Goal: Information Seeking & Learning: Learn about a topic

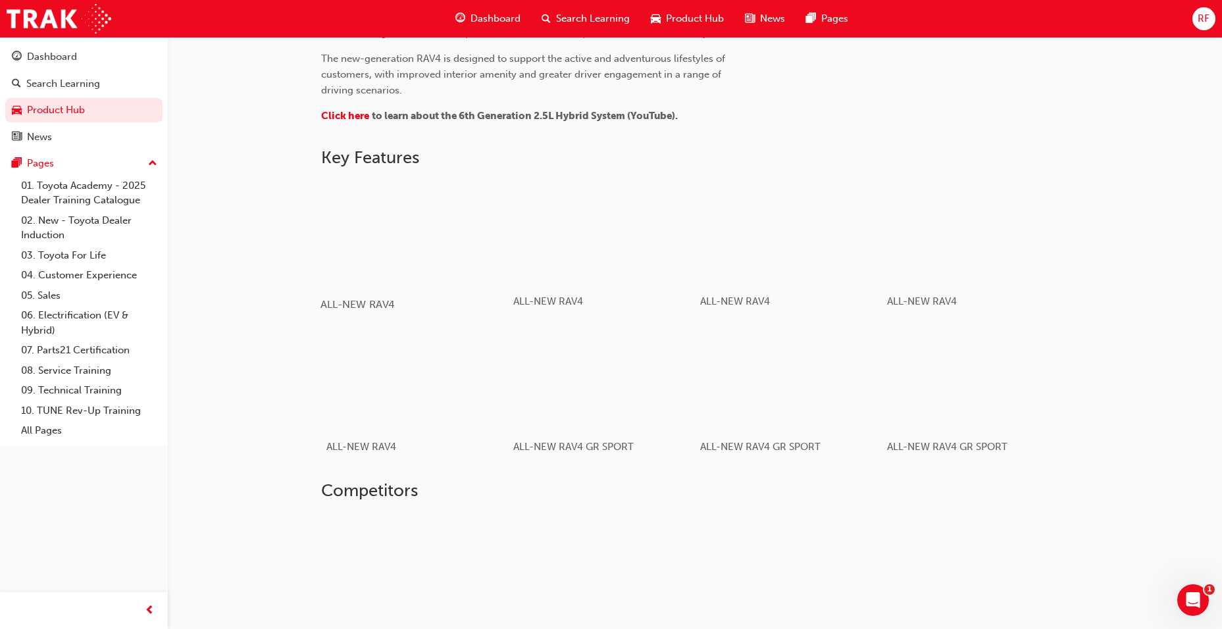
scroll to position [688, 0]
click at [421, 368] on div "button" at bounding box center [414, 376] width 188 height 105
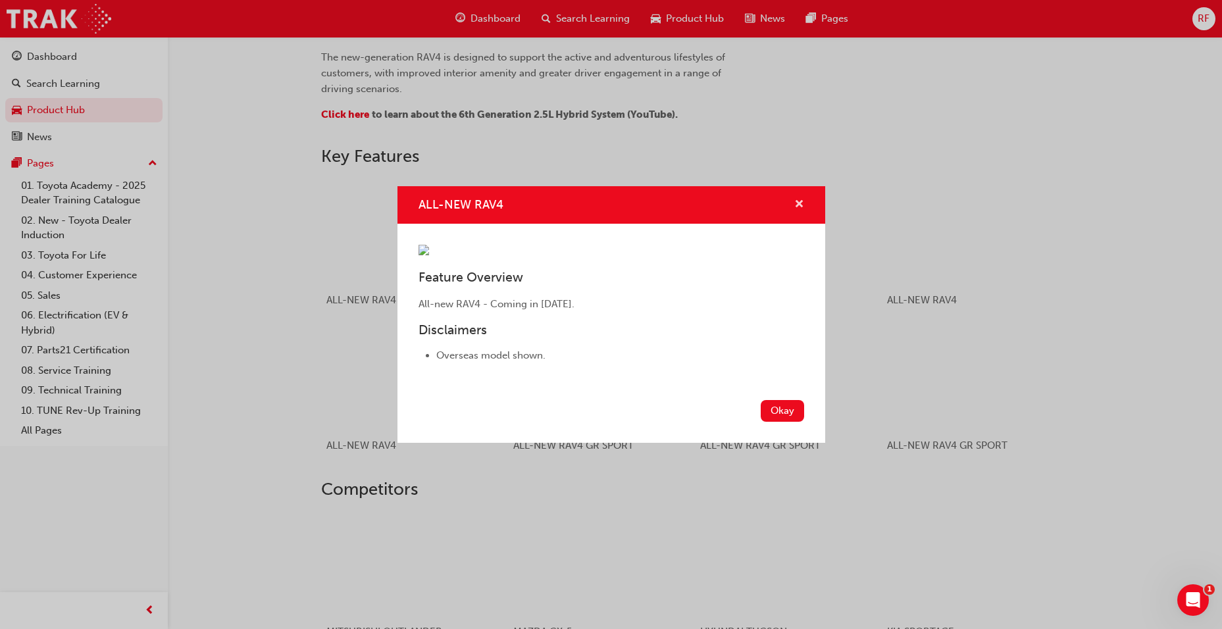
click at [803, 199] on span "cross-icon" at bounding box center [799, 205] width 10 height 12
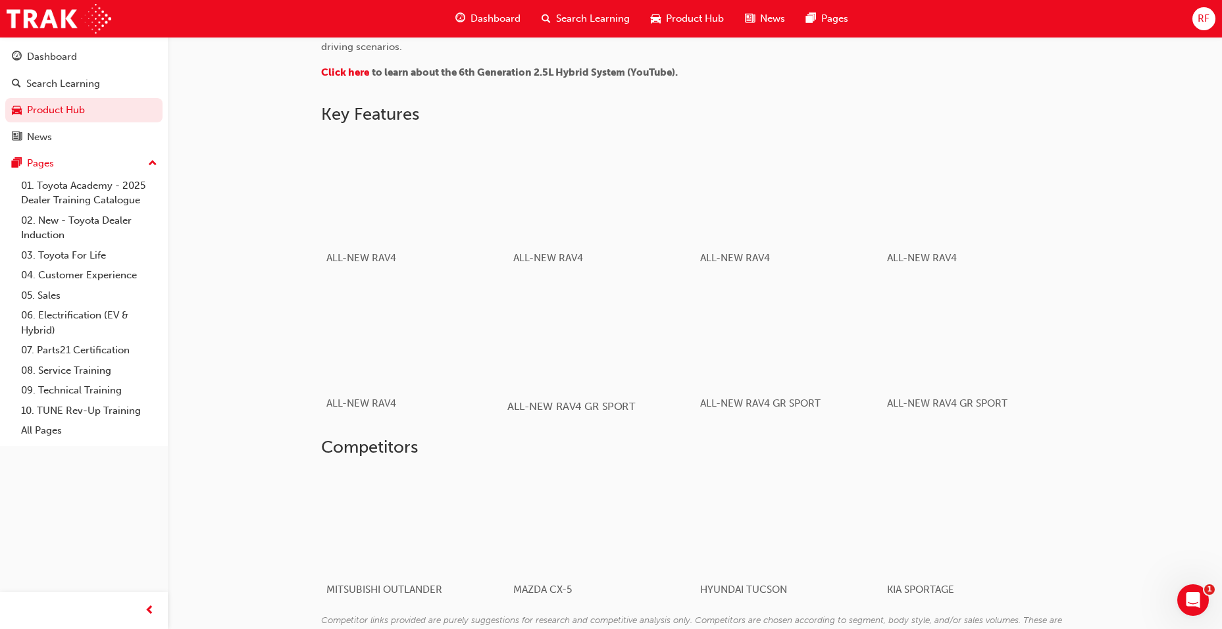
scroll to position [754, 0]
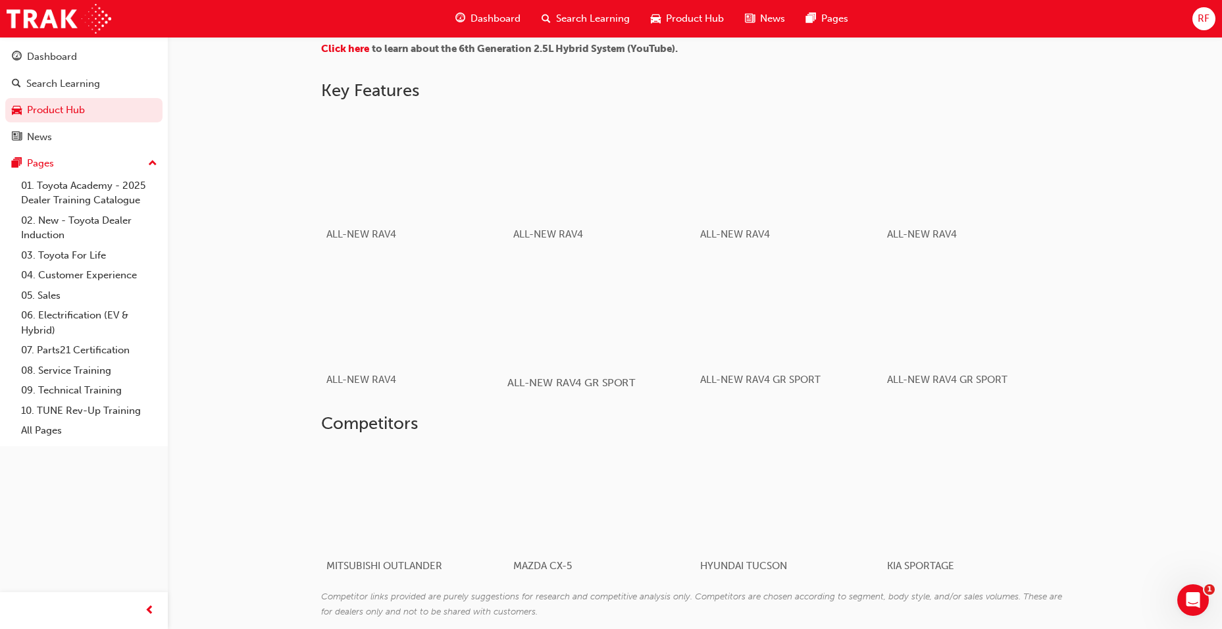
click at [634, 340] on div "button" at bounding box center [601, 310] width 188 height 105
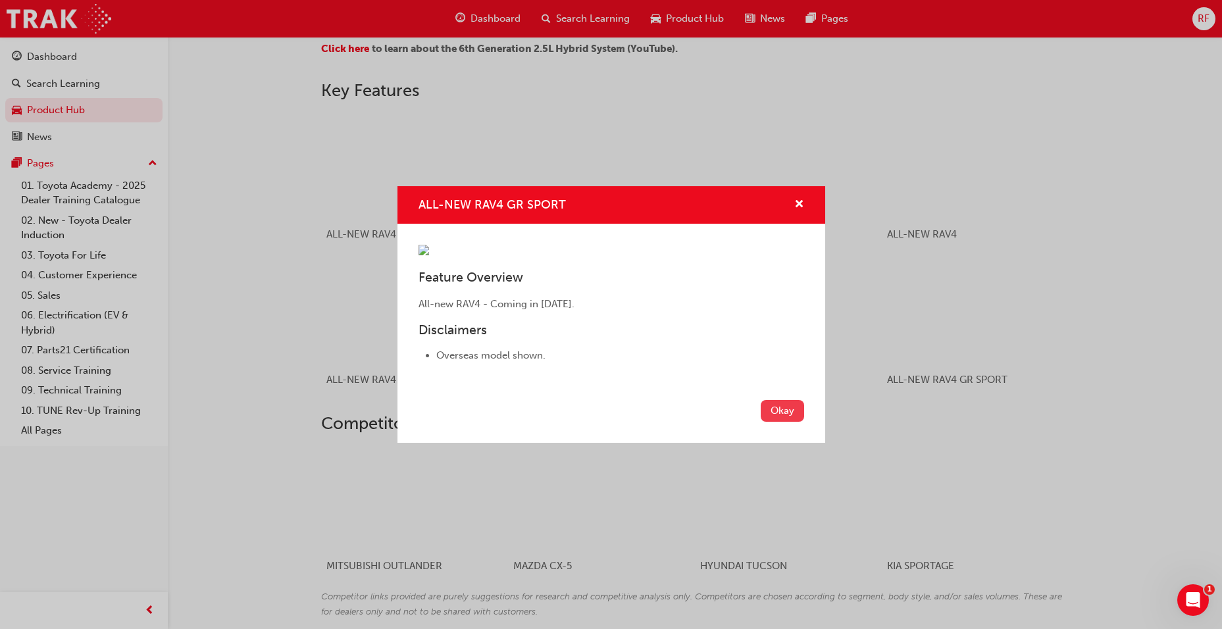
click at [779, 422] on button "Okay" at bounding box center [782, 411] width 43 height 22
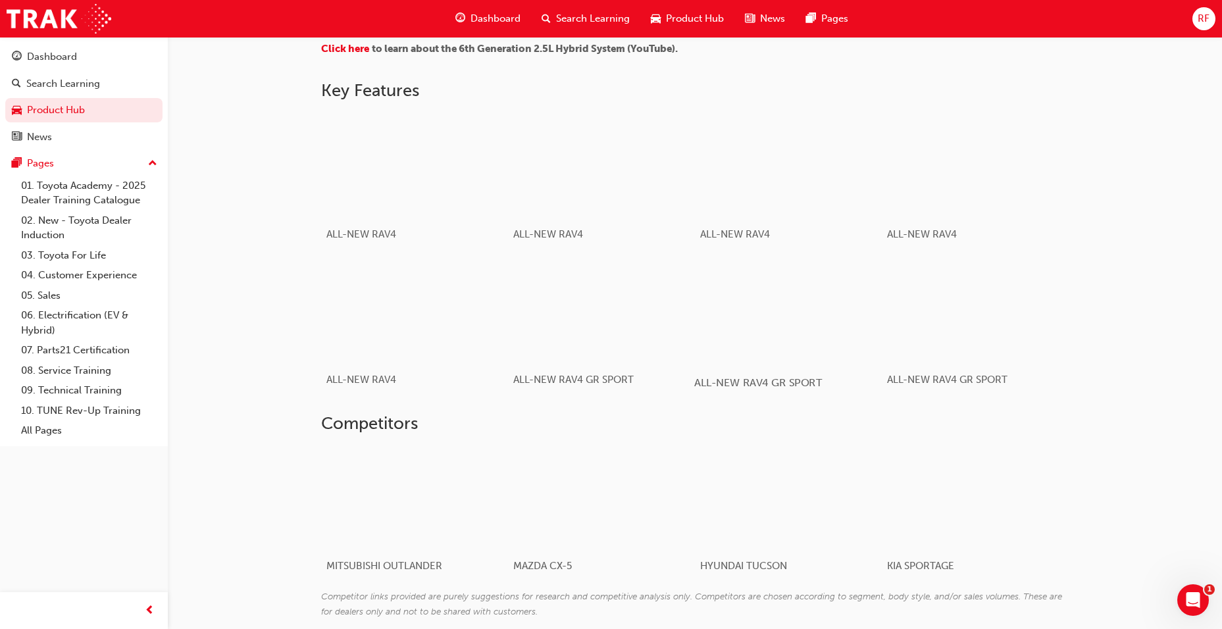
click at [760, 347] on div "button" at bounding box center [788, 310] width 188 height 105
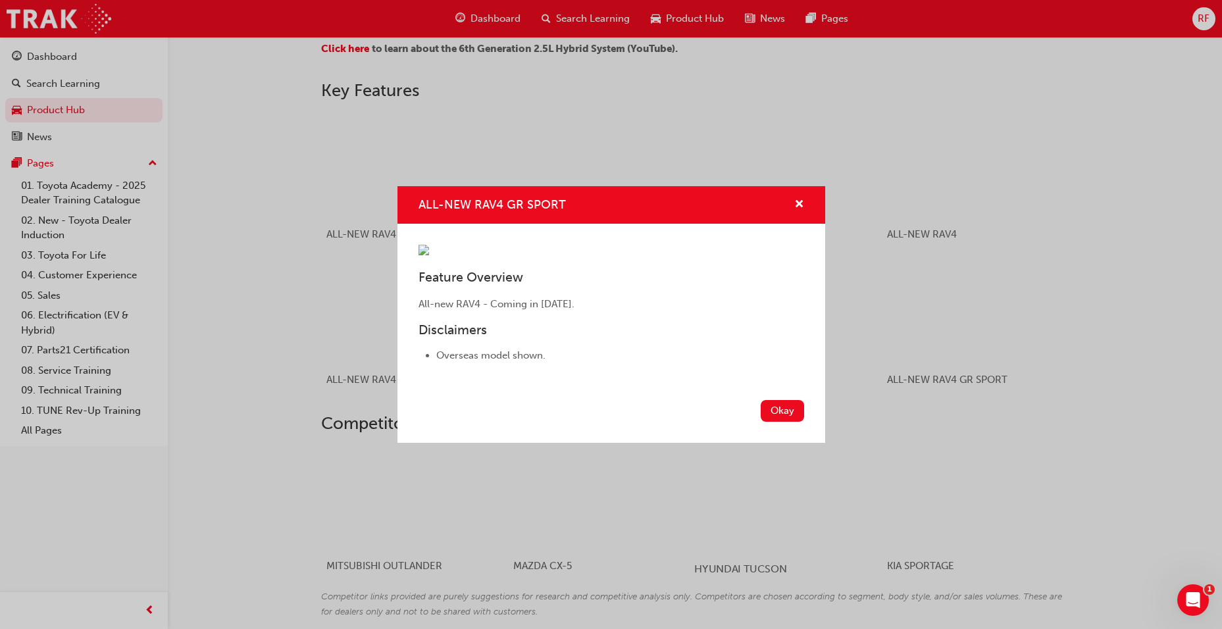
drag, startPoint x: 786, startPoint y: 509, endPoint x: 759, endPoint y: 492, distance: 32.3
click at [786, 422] on button "Okay" at bounding box center [782, 411] width 43 height 22
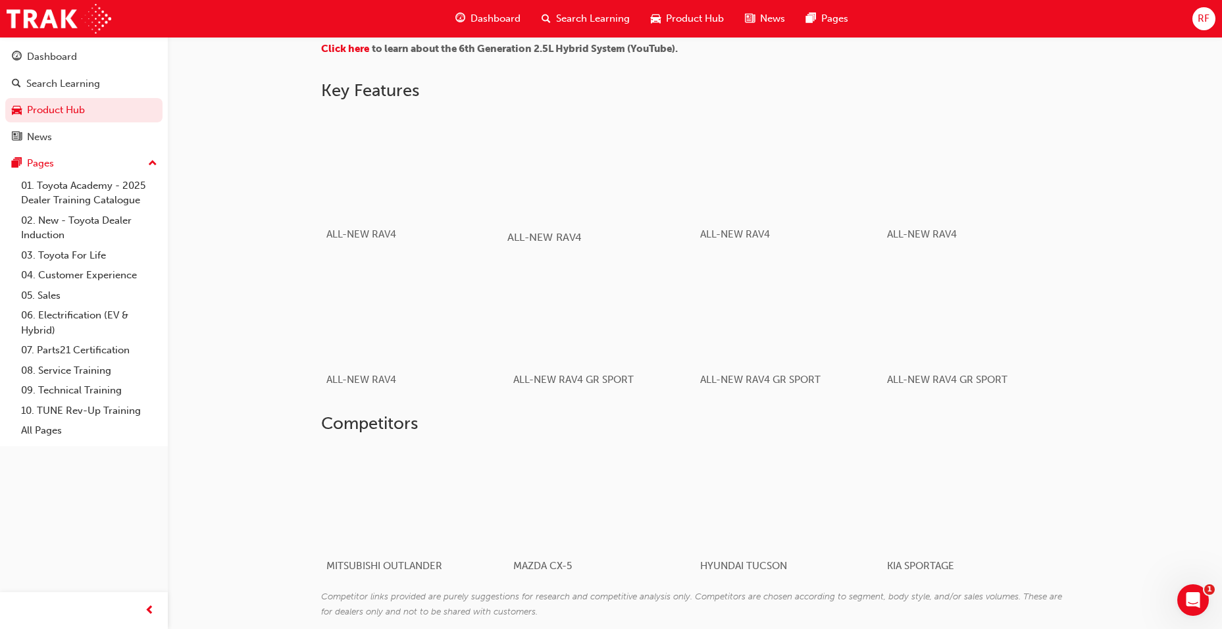
click at [583, 215] on div "button" at bounding box center [601, 165] width 188 height 105
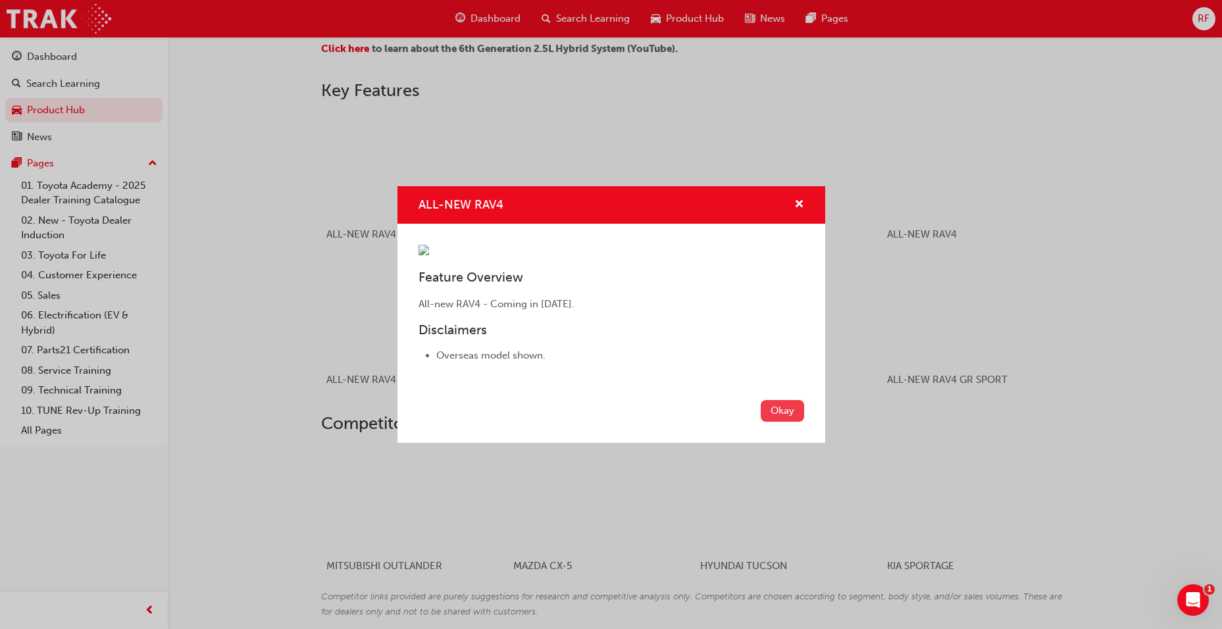
click at [771, 422] on button "Okay" at bounding box center [782, 411] width 43 height 22
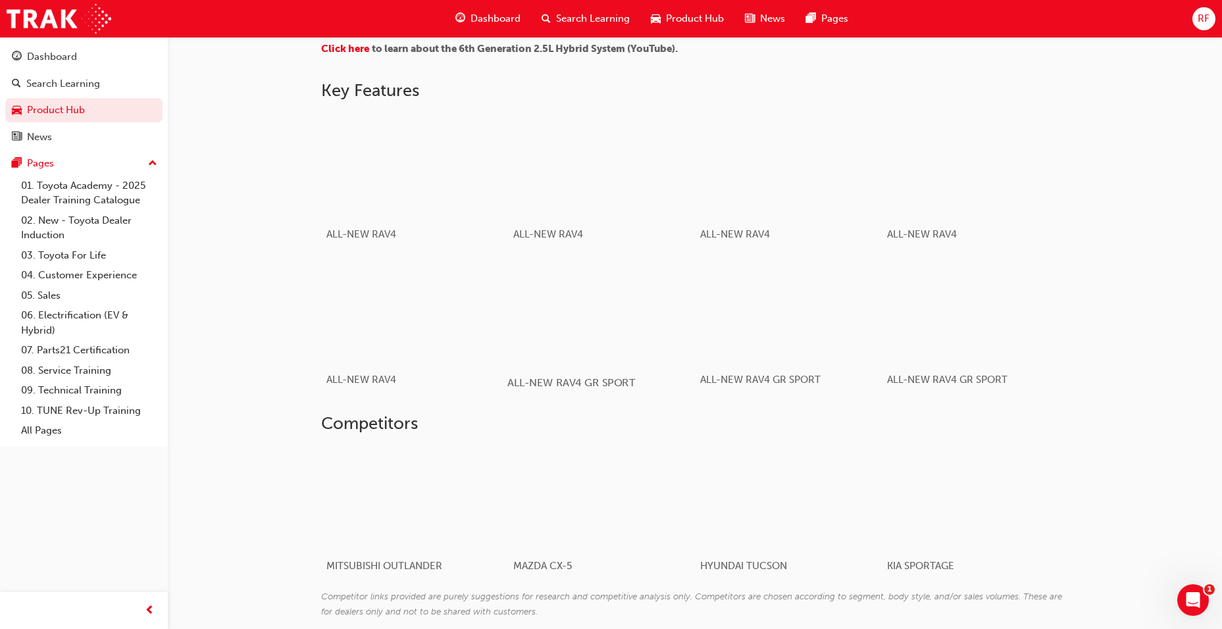
click at [665, 355] on div "button" at bounding box center [601, 310] width 188 height 105
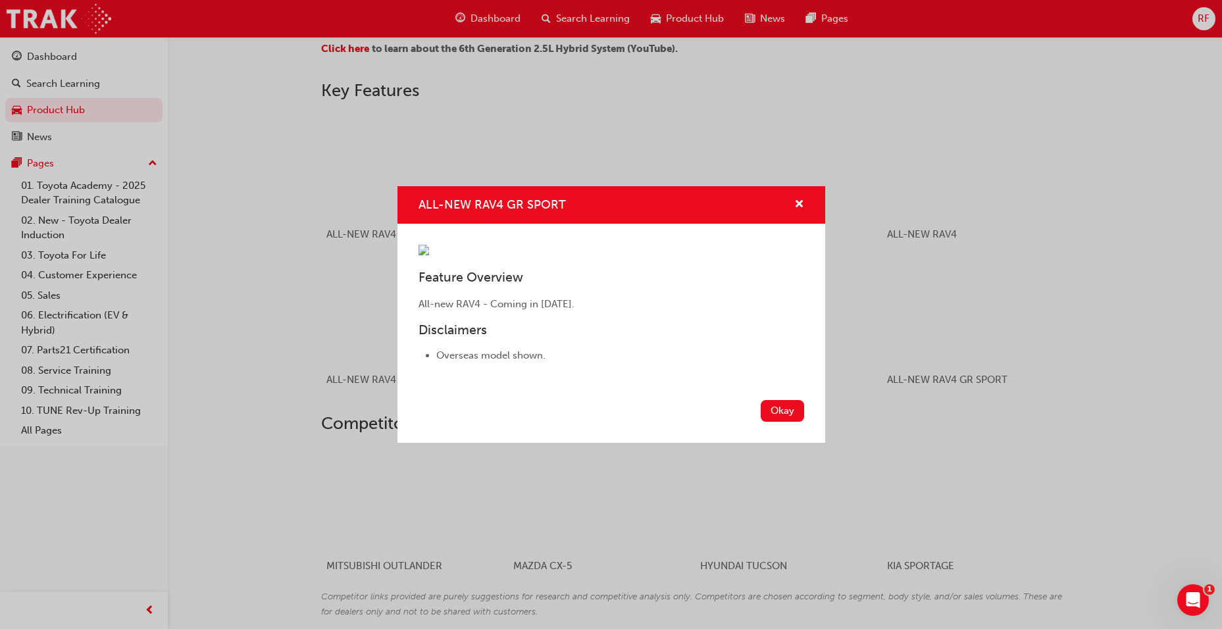
click at [848, 331] on div "ALL-NEW RAV4 GR SPORT Feature Overview All-new RAV4 - Coming in [DATE]. Disclai…" at bounding box center [611, 314] width 1222 height 629
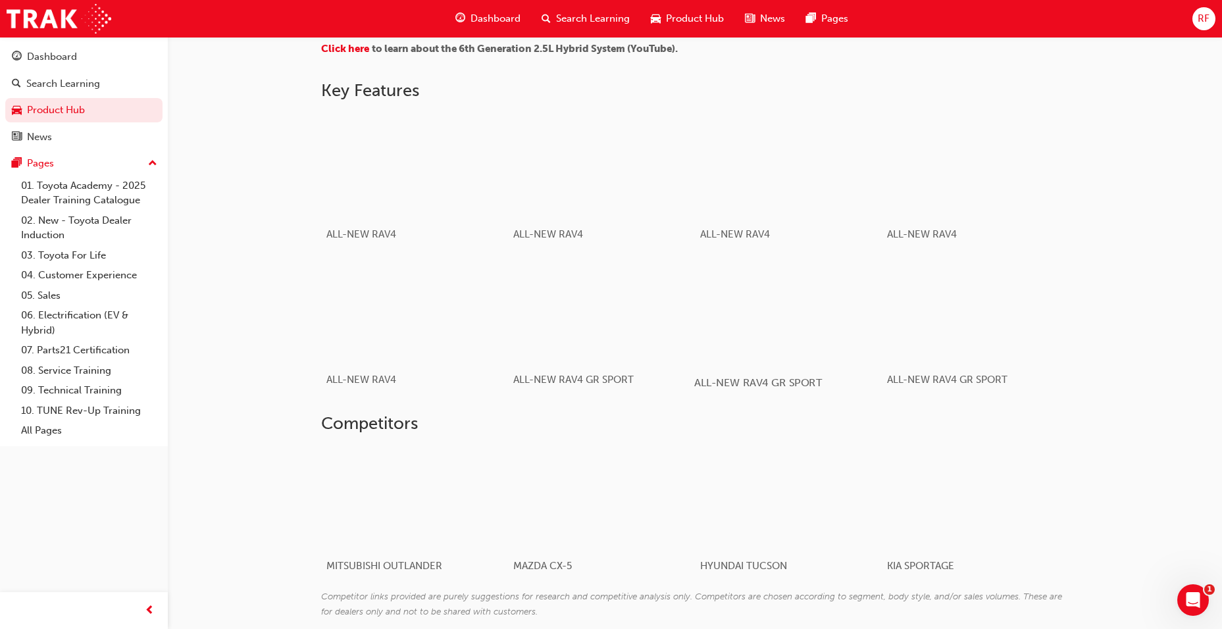
click at [840, 334] on div "button" at bounding box center [788, 310] width 188 height 105
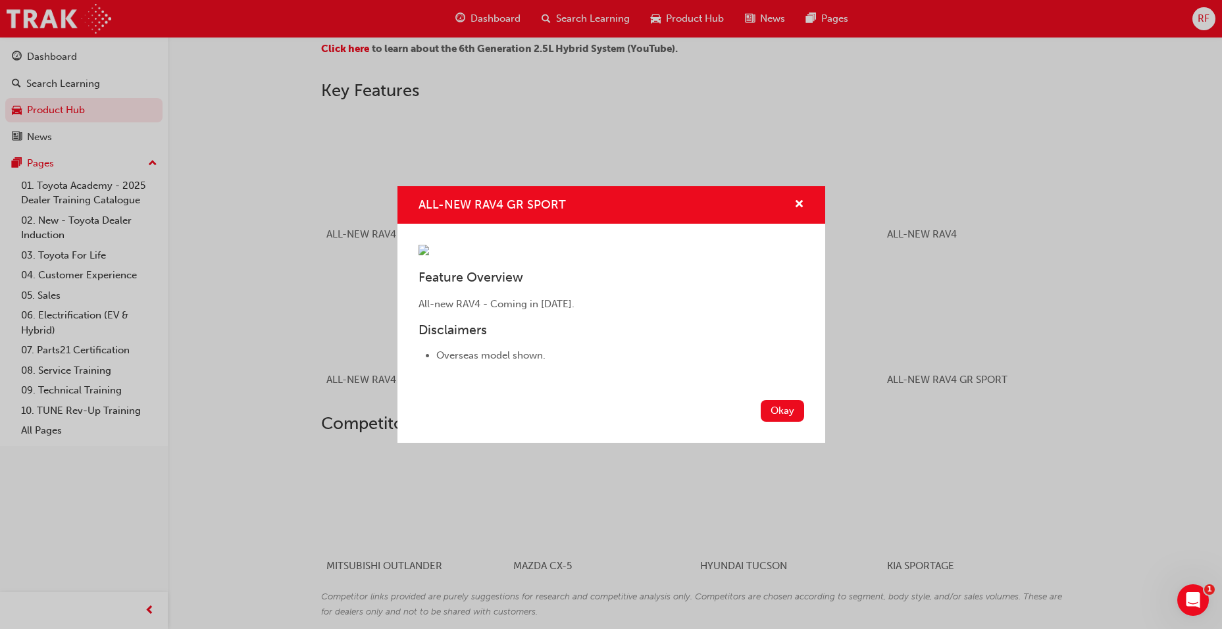
click at [969, 346] on div "ALL-NEW RAV4 GR SPORT Feature Overview All-new RAV4 - Coming in [DATE]. Disclai…" at bounding box center [611, 314] width 1222 height 629
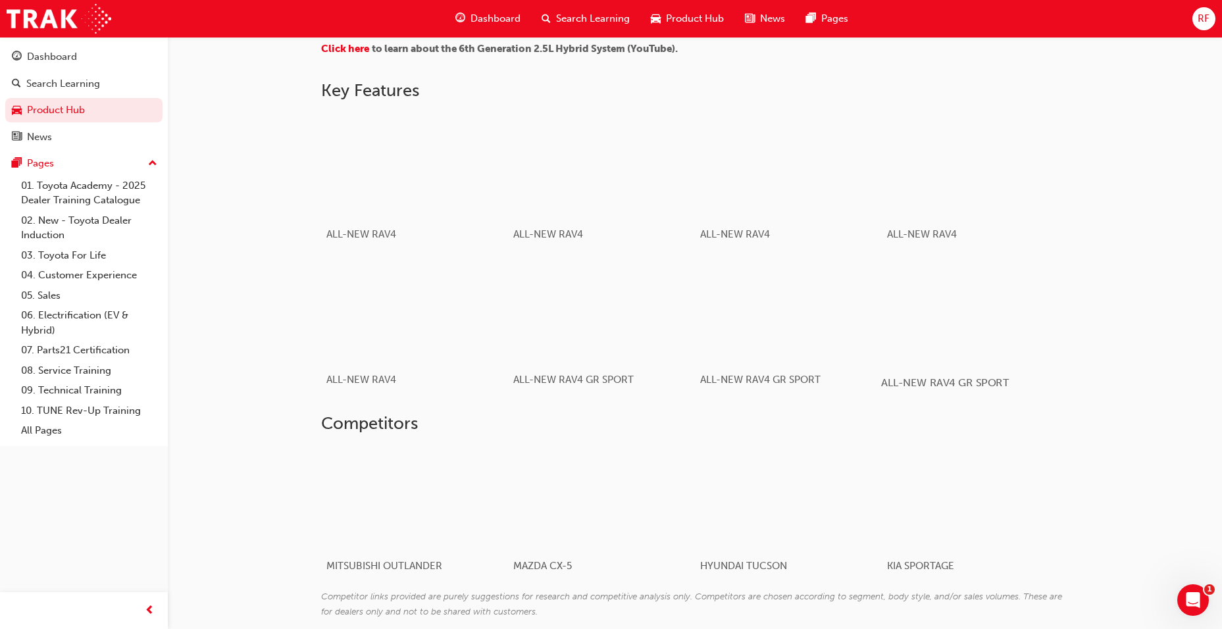
click at [967, 346] on div "button" at bounding box center [975, 310] width 188 height 105
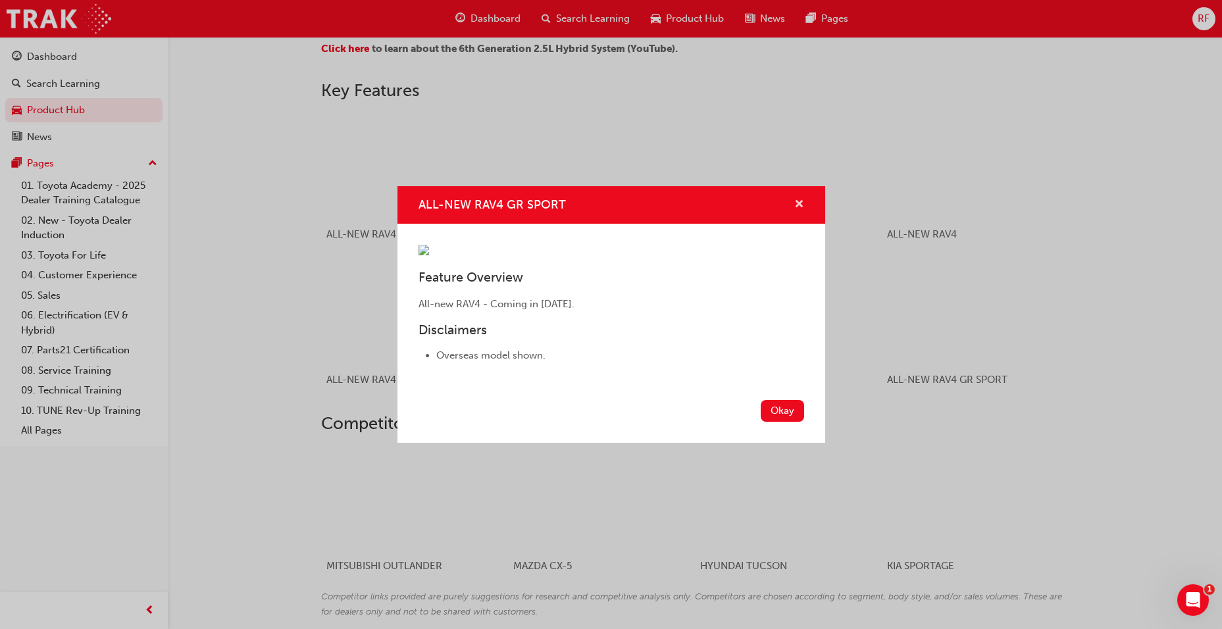
click at [794, 199] on span "cross-icon" at bounding box center [799, 205] width 10 height 12
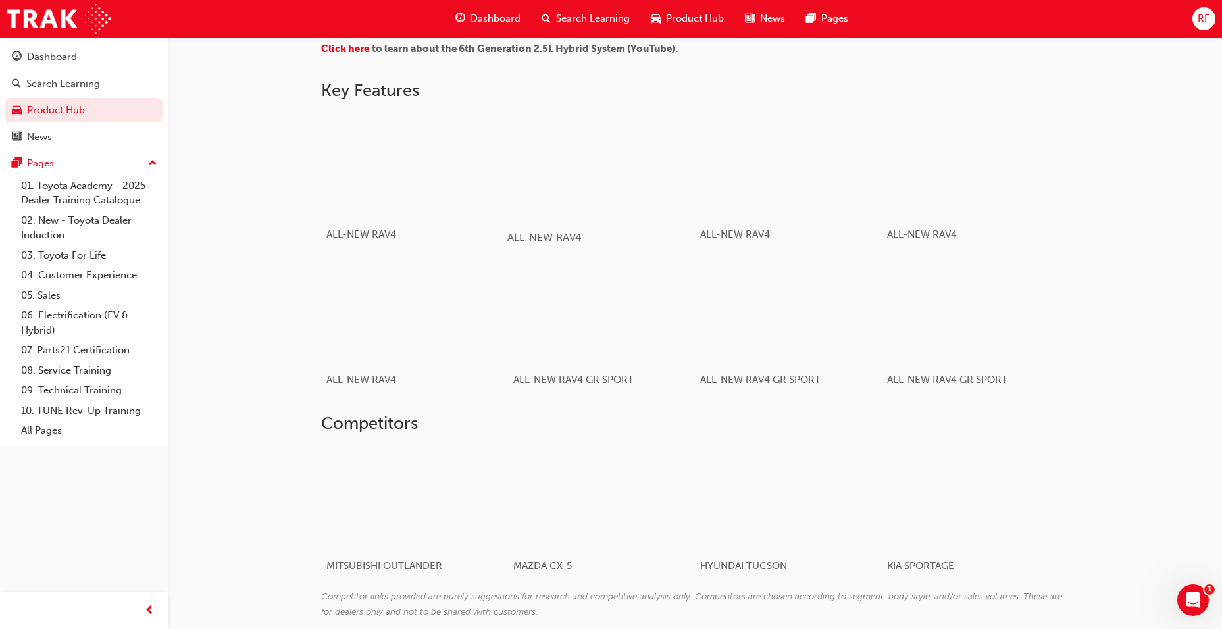
click at [607, 180] on div "button" at bounding box center [601, 165] width 188 height 105
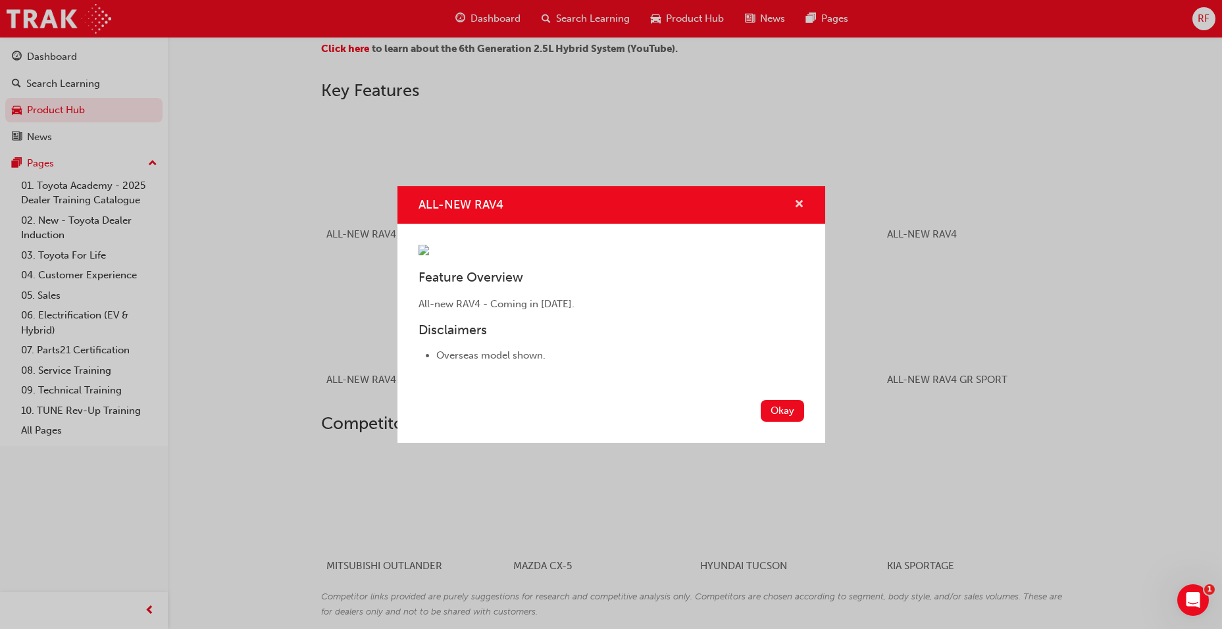
click at [794, 199] on span "cross-icon" at bounding box center [799, 205] width 10 height 12
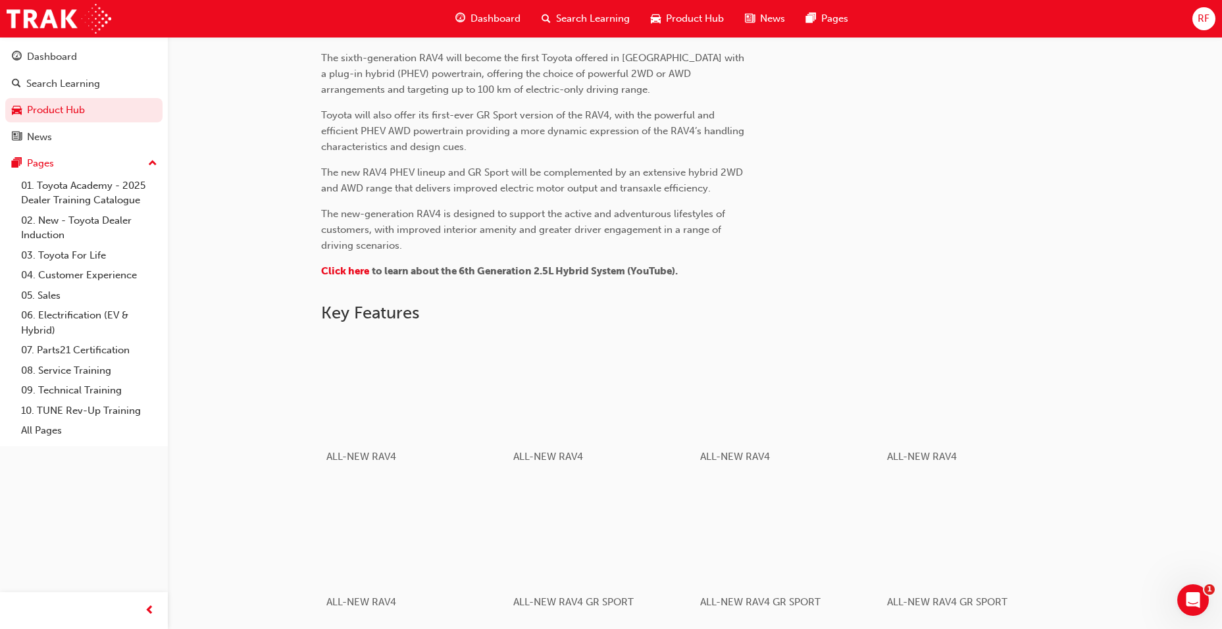
scroll to position [491, 0]
